Goal: Task Accomplishment & Management: Manage account settings

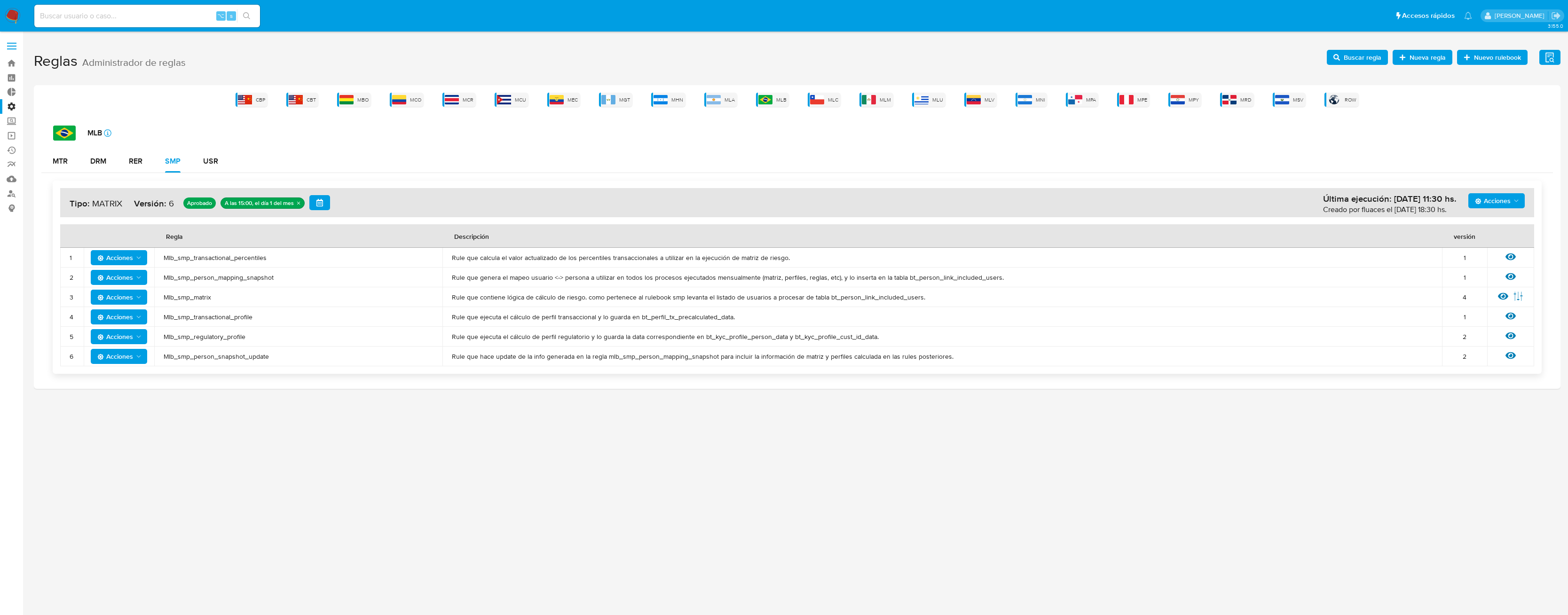
click at [195, 295] on span "Mlb_smp_matrix" at bounding box center [298, 297] width 270 height 9
click at [1352, 59] on span "Buscar regla" at bounding box center [1363, 57] width 38 height 15
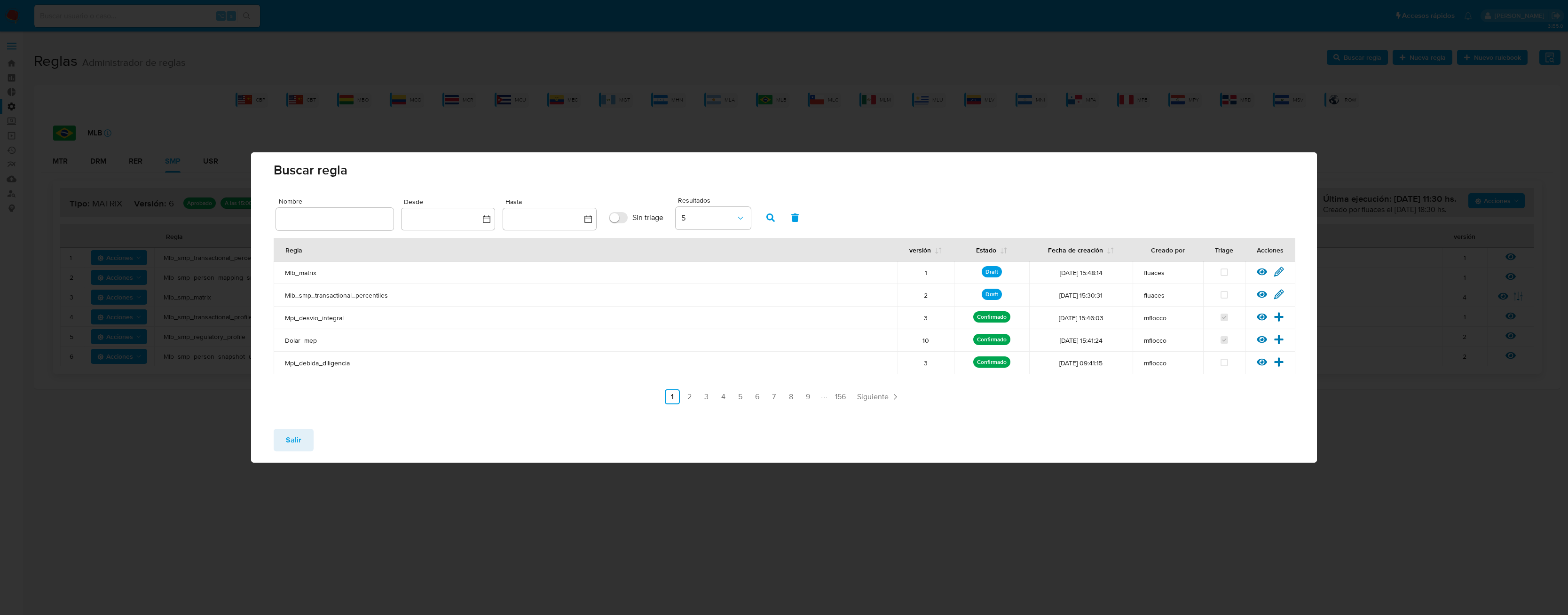
click at [351, 214] on input "text" at bounding box center [334, 219] width 117 height 12
type input "Mlb_smp_matrix"
drag, startPoint x: 365, startPoint y: 221, endPoint x: 235, endPoint y: 210, distance: 130.5
click at [233, 213] on div "Buscar regla Nombre Mlb_smp_matrix Desde Hasta Sin triage Resultados 5 Regla ve…" at bounding box center [784, 308] width 1568 height 615
click at [1279, 272] on icon at bounding box center [1279, 272] width 9 height 9
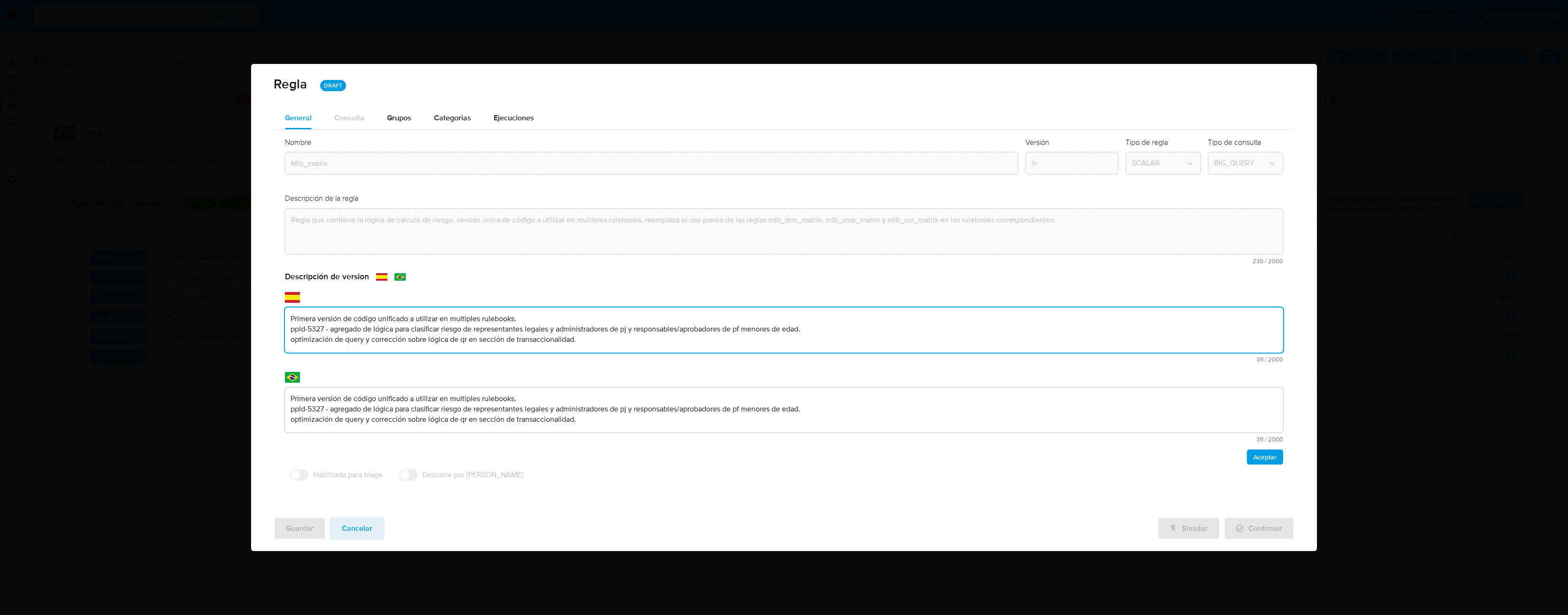
click at [376, 357] on div "text-es Primera versión de código unificado a utilizar en multiples rulebooks. …" at bounding box center [784, 335] width 998 height 55
click at [365, 329] on textarea "Primera versión de código unificado a utilizar en multiples rulebooks. ppld-532…" at bounding box center [784, 330] width 998 height 45
type textarea "Primera versión de código unificado a utilizar en multiples rulebooks. ppld-532…"
click at [359, 529] on span "Cancelar" at bounding box center [357, 529] width 30 height 21
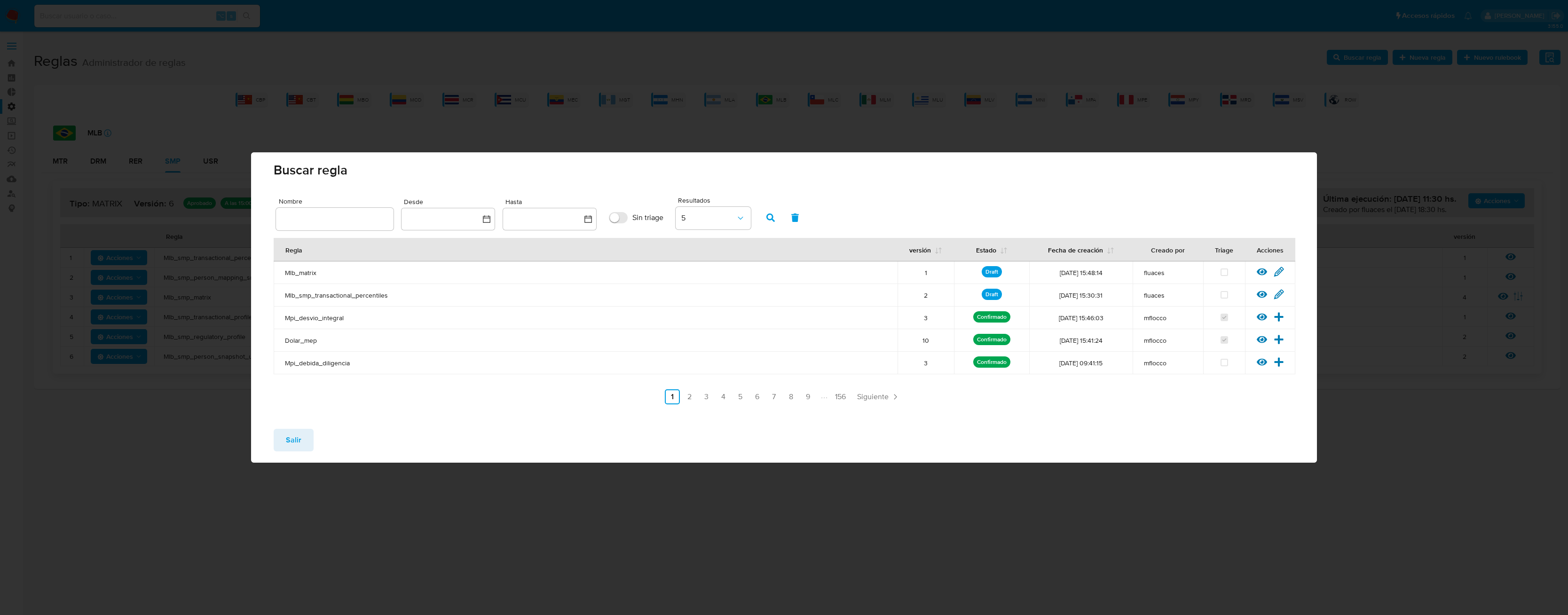
click at [286, 447] on span "Salir" at bounding box center [293, 440] width 15 height 21
